Goal: Information Seeking & Learning: Learn about a topic

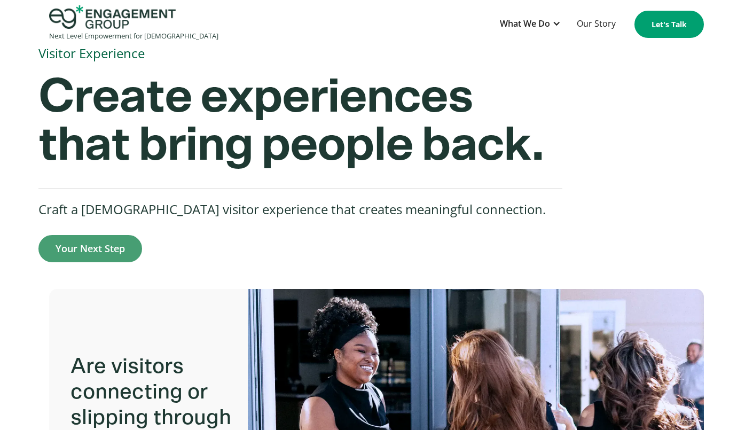
scroll to position [110, 0]
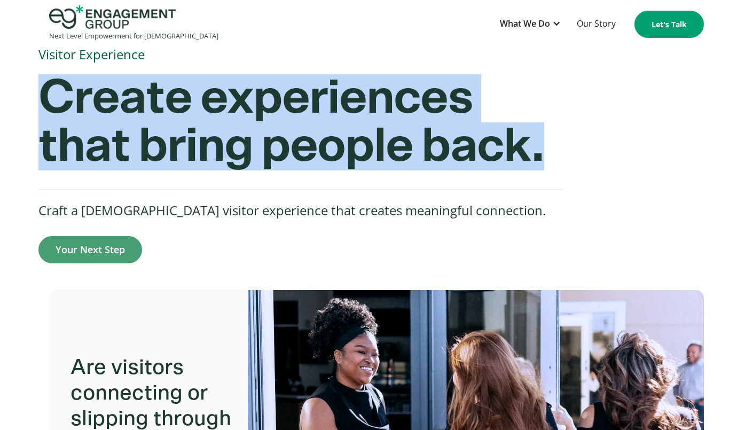
drag, startPoint x: 41, startPoint y: 87, endPoint x: 563, endPoint y: 160, distance: 527.4
click at [563, 160] on div "Create experiences that bring people back. Craft a church visitor experience th…" at bounding box center [365, 168] width 655 height 189
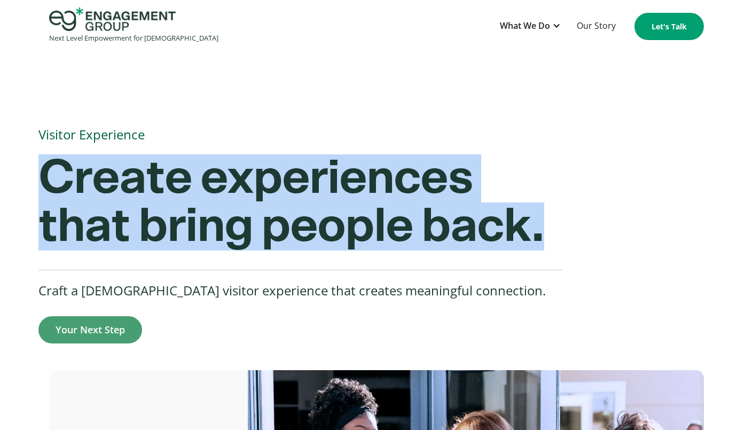
scroll to position [29, 0]
click at [117, 19] on img "home" at bounding box center [112, 19] width 127 height 23
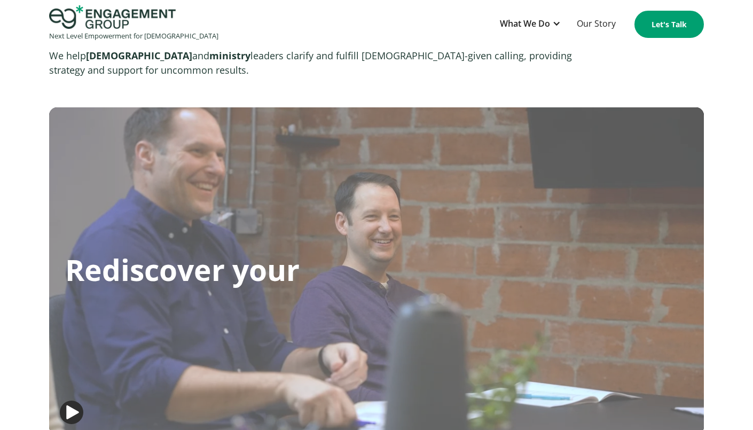
scroll to position [262, 0]
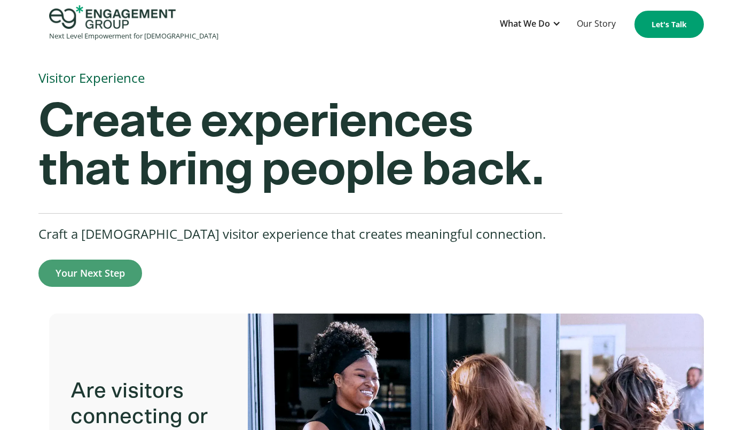
scroll to position [121, 0]
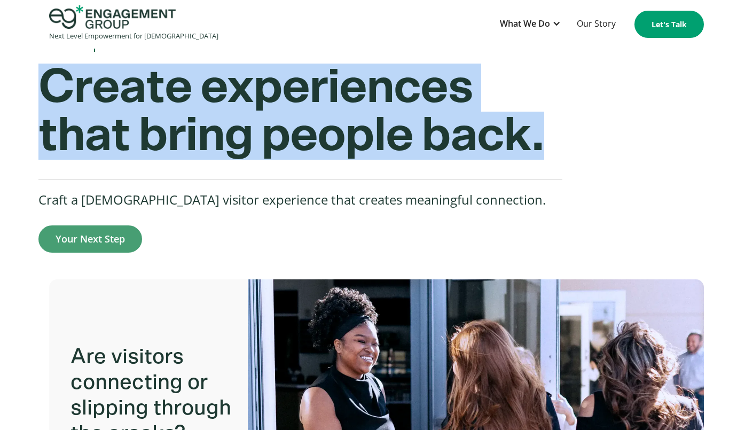
drag, startPoint x: 32, startPoint y: 84, endPoint x: 568, endPoint y: 149, distance: 540.1
copy strong "Create experiences that bring people back."
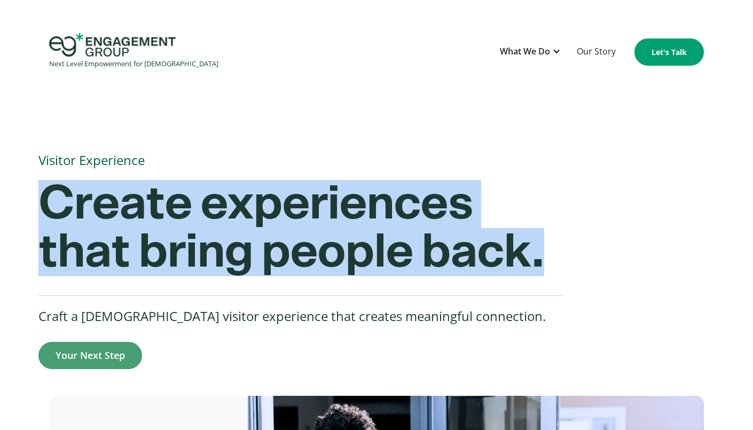
scroll to position [0, 0]
